Goal: Task Accomplishment & Management: Use online tool/utility

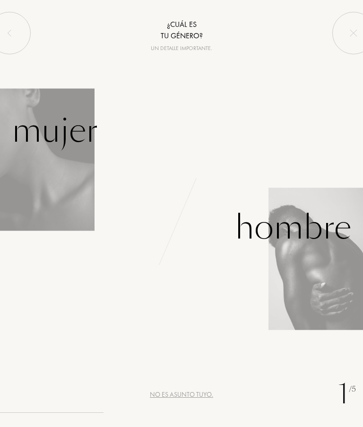
click at [61, 154] on div "Mujer" at bounding box center [55, 131] width 86 height 50
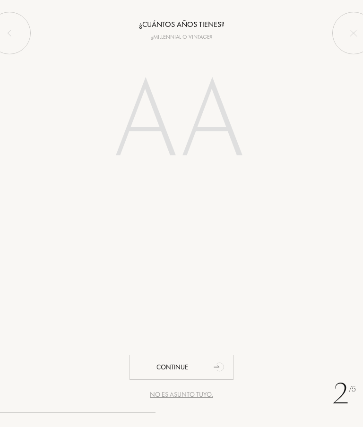
click at [270, 108] on input "number" at bounding box center [182, 123] width 178 height 142
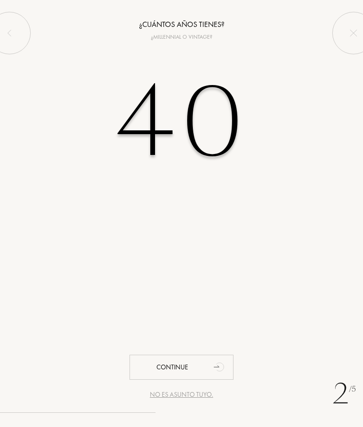
type input "40"
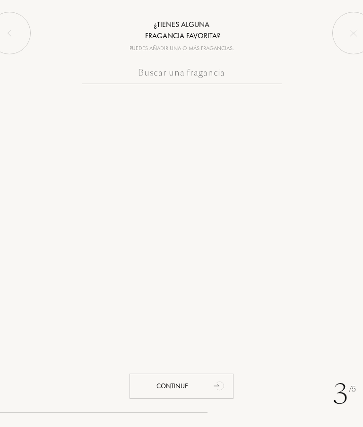
click at [220, 74] on input "text" at bounding box center [182, 75] width 200 height 18
type input "H"
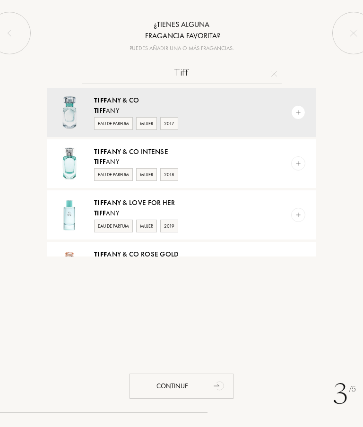
type input "Tiff"
click at [146, 122] on div "Mujer" at bounding box center [146, 123] width 21 height 13
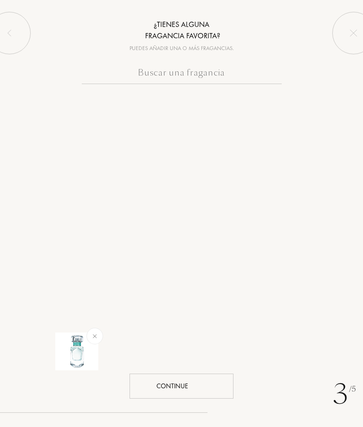
click at [207, 382] on div "Continue" at bounding box center [181, 386] width 104 height 25
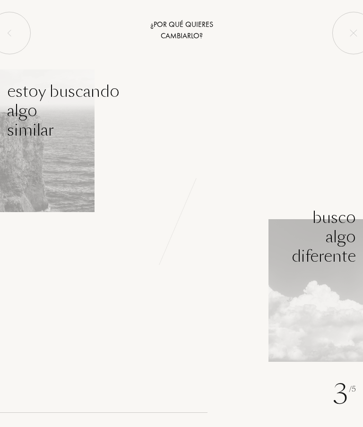
click at [66, 138] on div "Estoy buscando algo similar" at bounding box center [63, 111] width 112 height 58
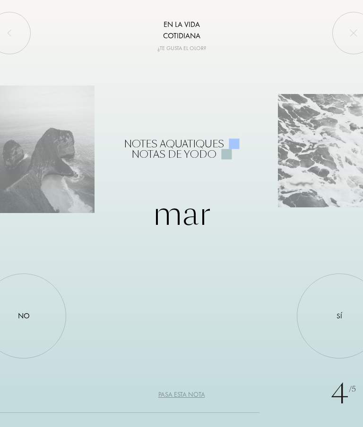
click at [332, 318] on div "Sí" at bounding box center [339, 315] width 85 height 85
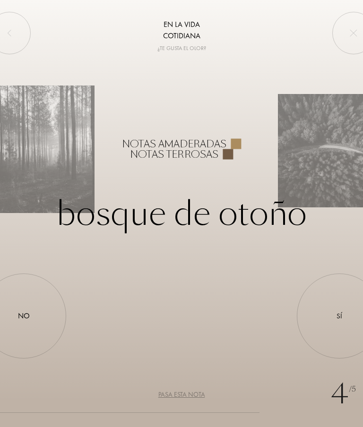
click at [337, 309] on div "Sí" at bounding box center [339, 315] width 85 height 85
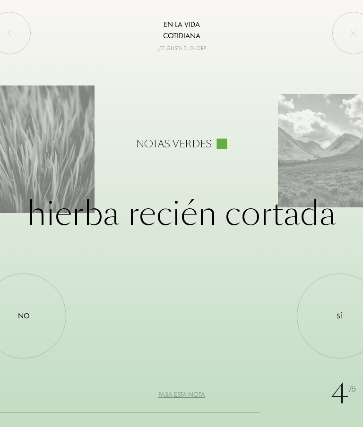
click at [26, 305] on div "No" at bounding box center [23, 315] width 85 height 85
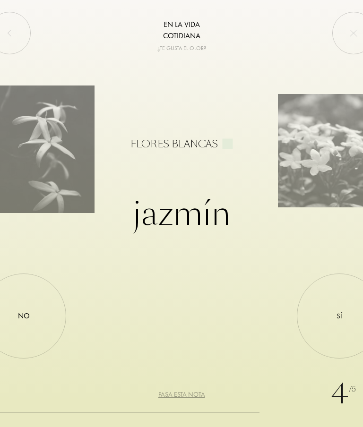
click at [337, 317] on div "Sí" at bounding box center [339, 316] width 6 height 11
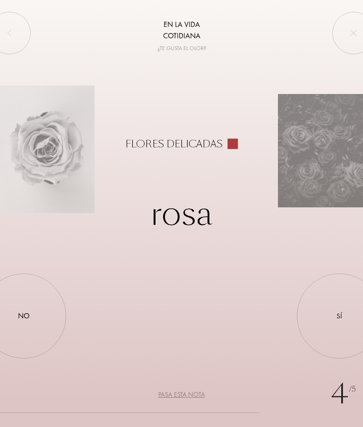
click at [23, 305] on div "No" at bounding box center [23, 315] width 85 height 85
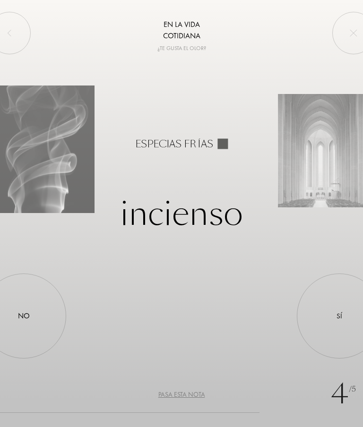
click at [26, 309] on div "No" at bounding box center [23, 315] width 85 height 85
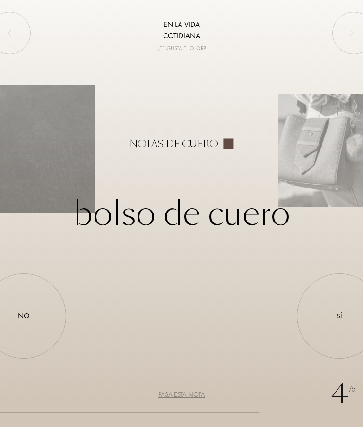
click at [343, 315] on div "Sí" at bounding box center [339, 315] width 85 height 85
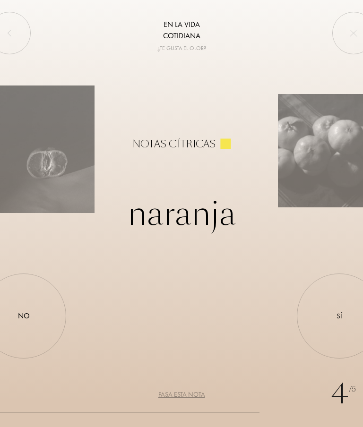
click at [26, 311] on div "No" at bounding box center [24, 315] width 12 height 11
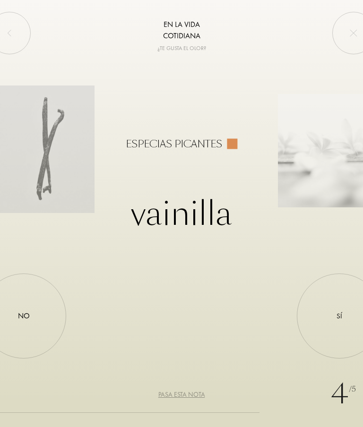
click at [24, 312] on div "No" at bounding box center [24, 315] width 12 height 11
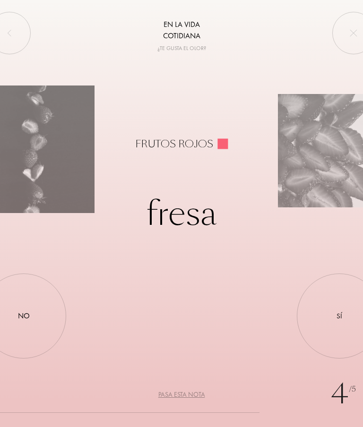
click at [20, 314] on div "No" at bounding box center [24, 315] width 12 height 11
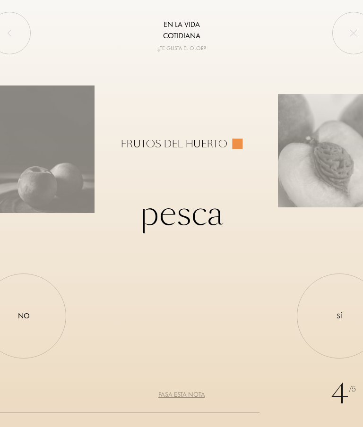
click at [26, 315] on div "No" at bounding box center [24, 315] width 12 height 11
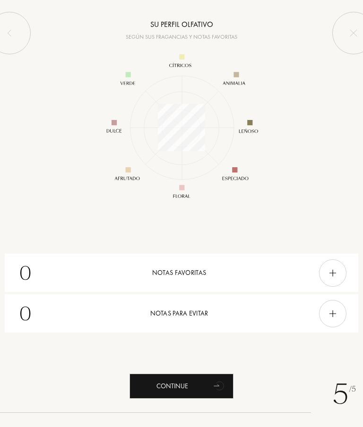
scroll to position [123, 123]
click at [12, 34] on img at bounding box center [10, 33] width 8 height 8
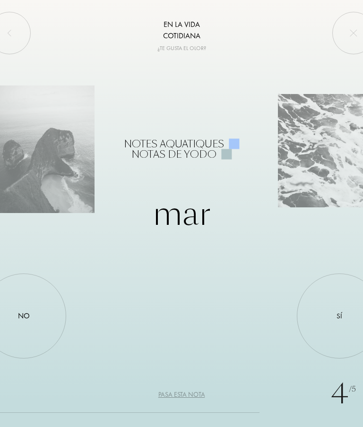
click at [334, 320] on div "Sí" at bounding box center [339, 315] width 85 height 85
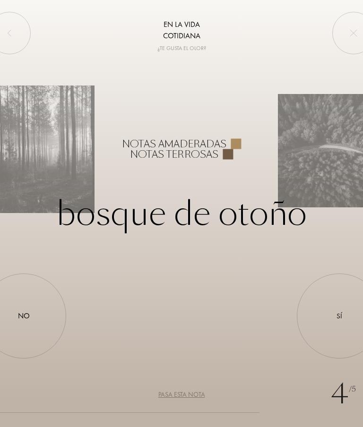
click at [329, 320] on div "Sí" at bounding box center [339, 315] width 85 height 85
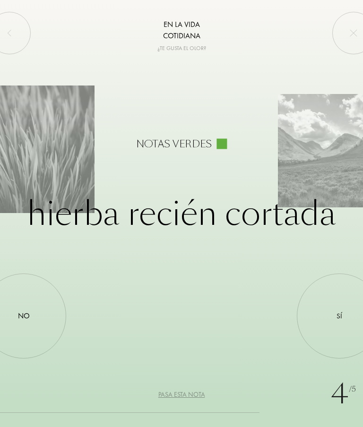
click at [30, 331] on div "No" at bounding box center [23, 315] width 85 height 85
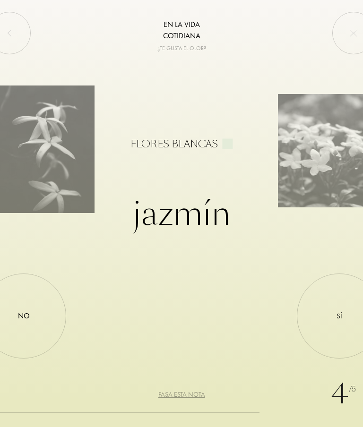
click at [325, 328] on div "Sí" at bounding box center [339, 315] width 85 height 85
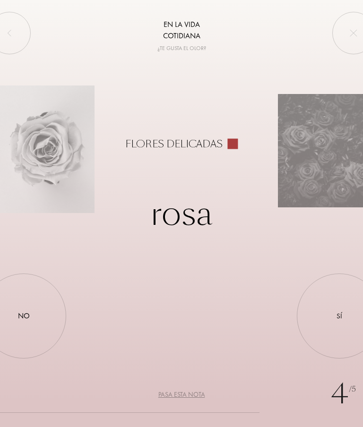
click at [36, 323] on div "No" at bounding box center [23, 315] width 85 height 85
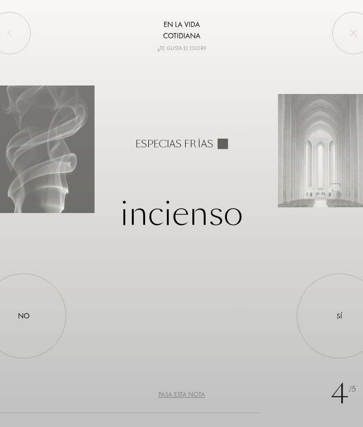
click at [21, 331] on div "No" at bounding box center [23, 315] width 85 height 85
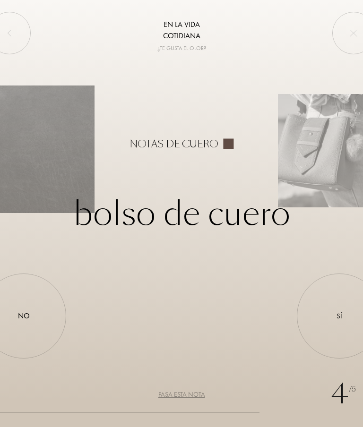
click at [333, 314] on div "Sí" at bounding box center [339, 315] width 85 height 85
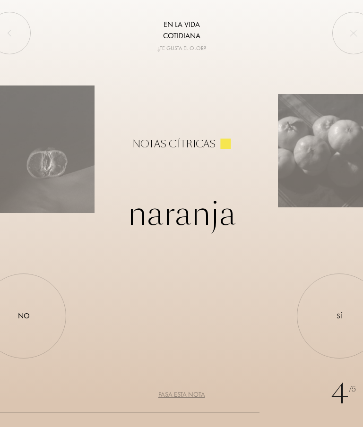
click at [38, 327] on div "No" at bounding box center [23, 315] width 85 height 85
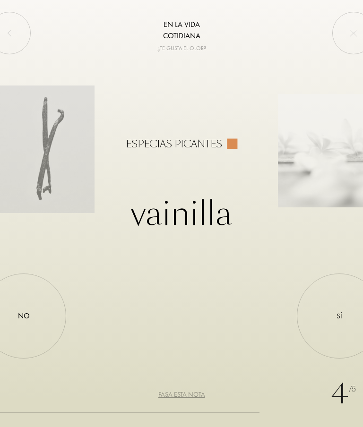
click at [40, 332] on div "No" at bounding box center [23, 315] width 85 height 85
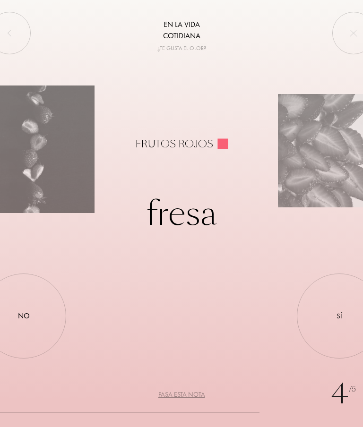
click at [47, 331] on div "No" at bounding box center [23, 315] width 85 height 85
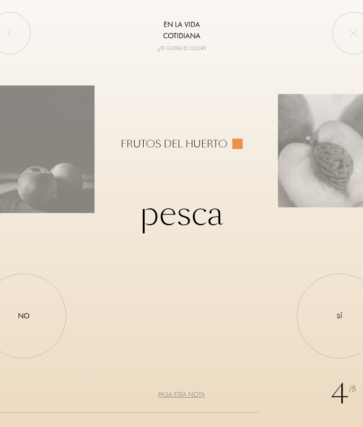
click at [330, 322] on div "Sí" at bounding box center [339, 315] width 85 height 85
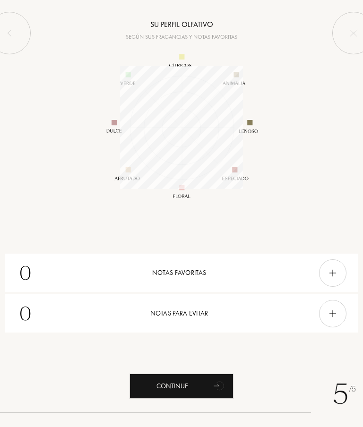
click at [361, 243] on div "[DATE] perfil olfativo Según sus fragancias y notas favoritas 0 Notas favoritas…" at bounding box center [181, 230] width 363 height 461
click at [324, 268] on div at bounding box center [332, 272] width 27 height 27
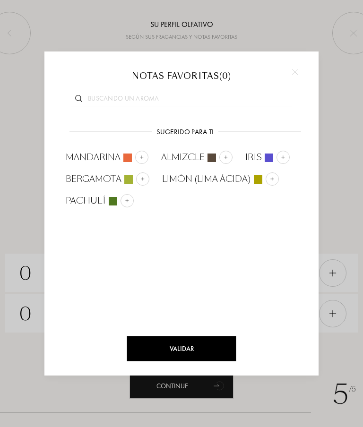
click at [203, 348] on div "Validar" at bounding box center [181, 348] width 109 height 25
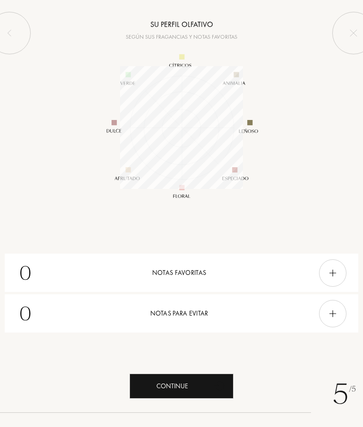
click at [204, 387] on div "Continue" at bounding box center [181, 386] width 104 height 25
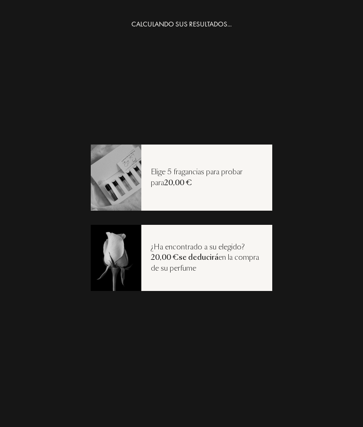
click at [164, 184] on span "20,00 €" at bounding box center [178, 183] width 28 height 10
click at [177, 182] on span "20,00 €" at bounding box center [178, 183] width 28 height 10
click at [160, 27] on div "CALCULANDO SUS RESULTADOS..." at bounding box center [181, 24] width 100 height 11
click at [240, 171] on div "Elige 5 fragancias para probar para 20,00 €" at bounding box center [206, 177] width 131 height 21
click at [243, 177] on div "Elige 5 fragancias para probar para 20,00 €" at bounding box center [206, 177] width 131 height 21
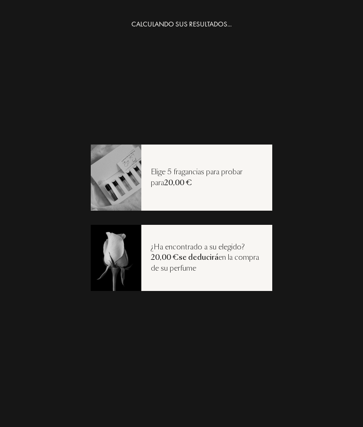
click at [240, 182] on div "Elige 5 fragancias para probar para 20,00 €" at bounding box center [206, 177] width 131 height 21
click at [240, 186] on div "Elige 5 fragancias para probar para 20,00 €" at bounding box center [206, 177] width 131 height 21
click at [241, 181] on div "Elige 5 fragancias para probar para 20,00 €" at bounding box center [206, 177] width 131 height 21
click at [322, 98] on div "CALCULANDO SUS RESULTADOS... Elige 5 fragancias para probar para 20,00 € ¿Ha en…" at bounding box center [181, 250] width 363 height 463
click at [195, 336] on div "CALCULANDO SUS RESULTADOS... Elige 5 fragancias para probar para 20,00 € ¿Ha en…" at bounding box center [181, 250] width 363 height 463
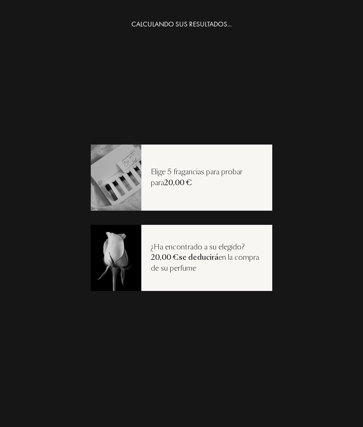
click at [195, 335] on div "CALCULANDO SUS RESULTADOS... Elige 5 fragancias para probar para 20,00 € ¿Ha en…" at bounding box center [181, 250] width 363 height 463
click at [221, 256] on div "¿Ha encontrado a su elegido? 20,00 €se deducirá en la compra de su perfume" at bounding box center [206, 258] width 131 height 32
click at [203, 330] on div "CALCULANDO SUS RESULTADOS... Elige 5 fragancias para probar para 20,00 € ¿Ha en…" at bounding box center [181, 250] width 363 height 463
click at [199, 328] on div "CALCULANDO SUS RESULTADOS... Elige 5 fragancias para probar para 20,00 € ¿Ha en…" at bounding box center [181, 250] width 363 height 463
click at [316, 153] on div "CALCULANDO SUS RESULTADOS... Elige 5 fragancias para probar para 20,00 € ¿Ha en…" at bounding box center [181, 250] width 363 height 463
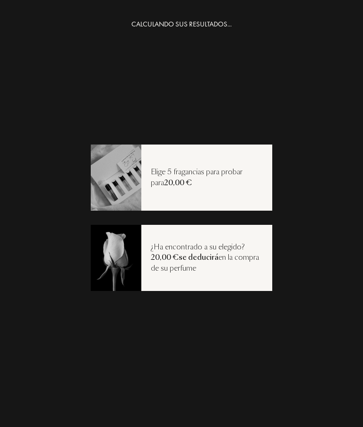
click at [227, 174] on div "Elige 5 fragancias para probar para 20,00 €" at bounding box center [206, 177] width 131 height 21
click at [227, 182] on div "Elige 5 fragancias para probar para 20,00 €" at bounding box center [206, 177] width 131 height 21
click at [311, 139] on div "CALCULANDO SUS RESULTADOS... Elige 5 fragancias para probar para 20,00 € ¿Ha en…" at bounding box center [181, 250] width 363 height 463
